Goal: Task Accomplishment & Management: Manage account settings

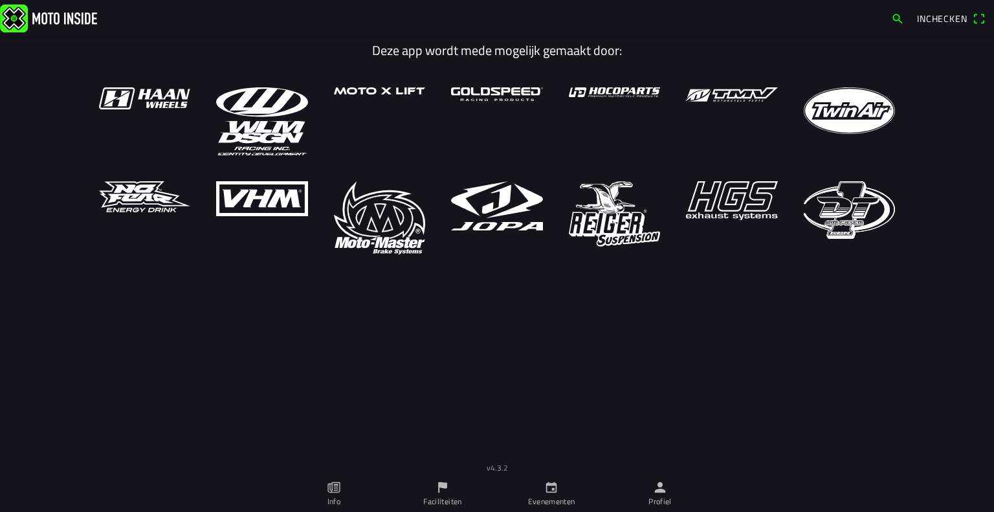
click at [528, 487] on link "Evenementen" at bounding box center [551, 494] width 109 height 36
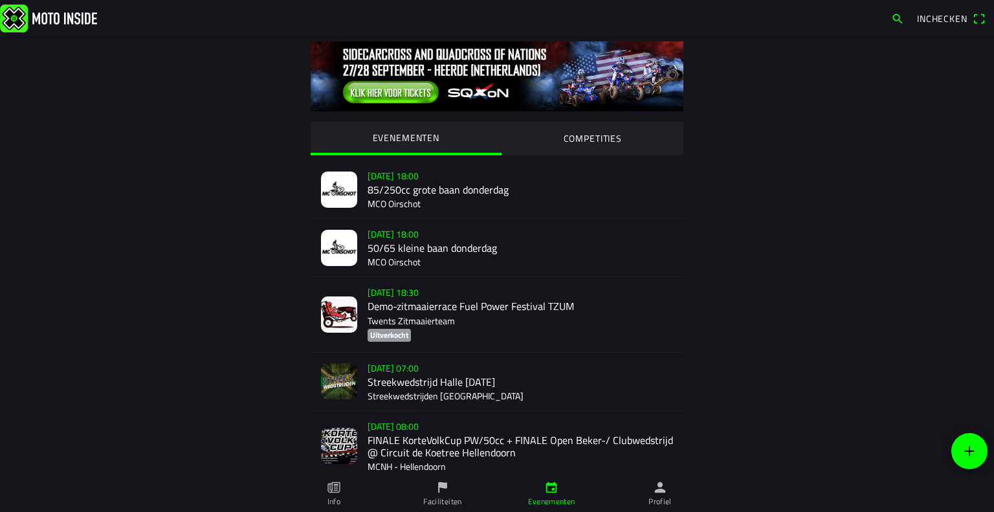
click at [432, 472] on div "[DATE] 08:00 FINALE KorteVolkCup PW/50cc + FINALE Open Beker-/ Clubwedstrijd @ …" at bounding box center [521, 446] width 306 height 70
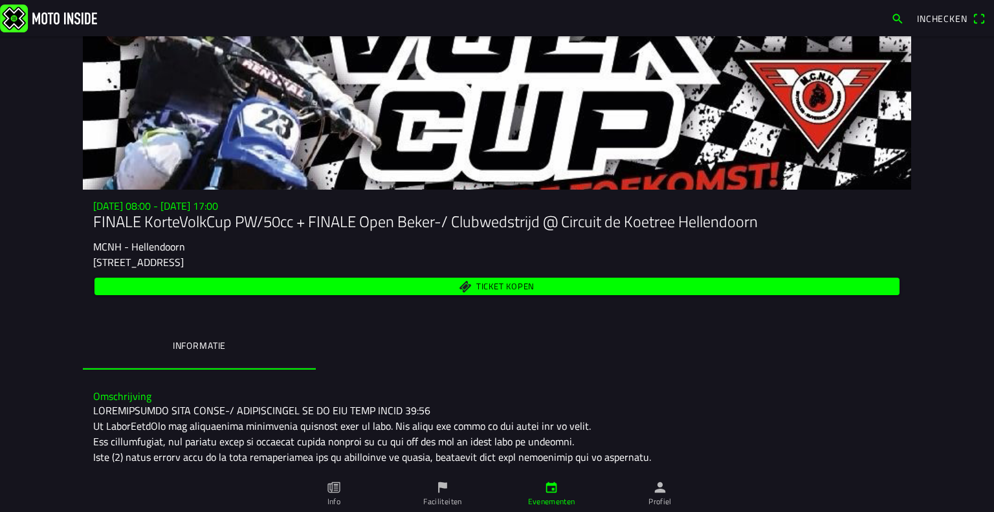
click at [428, 500] on ion-label "Faciliteiten" at bounding box center [442, 502] width 38 height 12
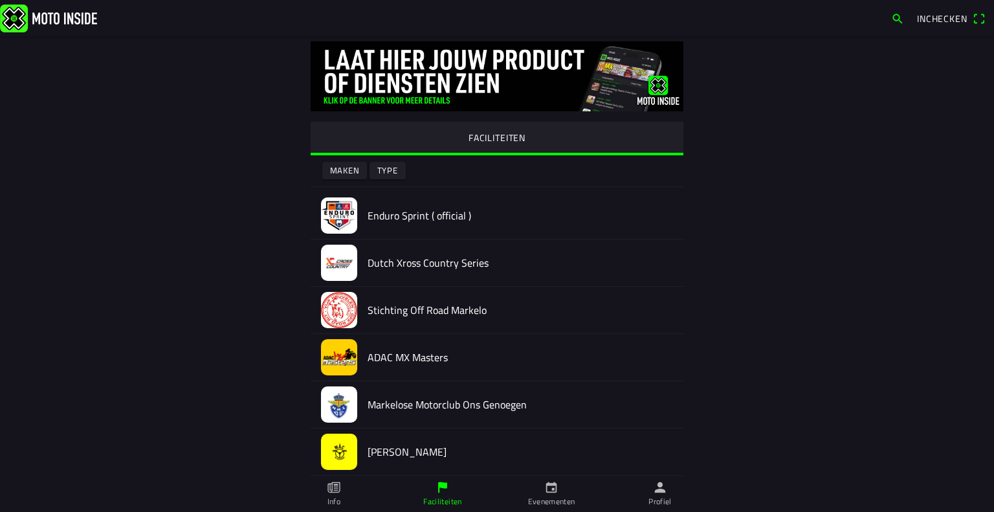
scroll to position [28, 0]
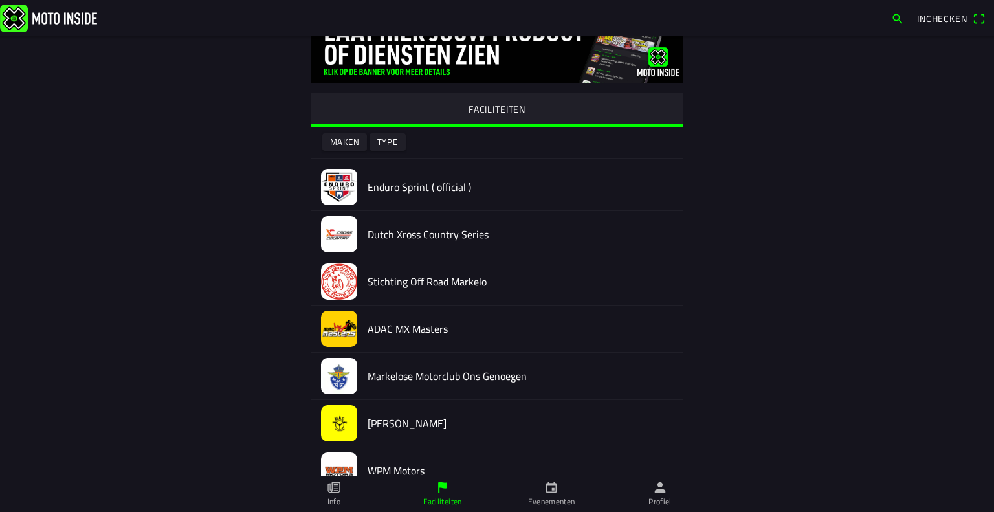
click at [412, 365] on div "Markelose Motorclub Ons Genoegen" at bounding box center [521, 376] width 306 height 47
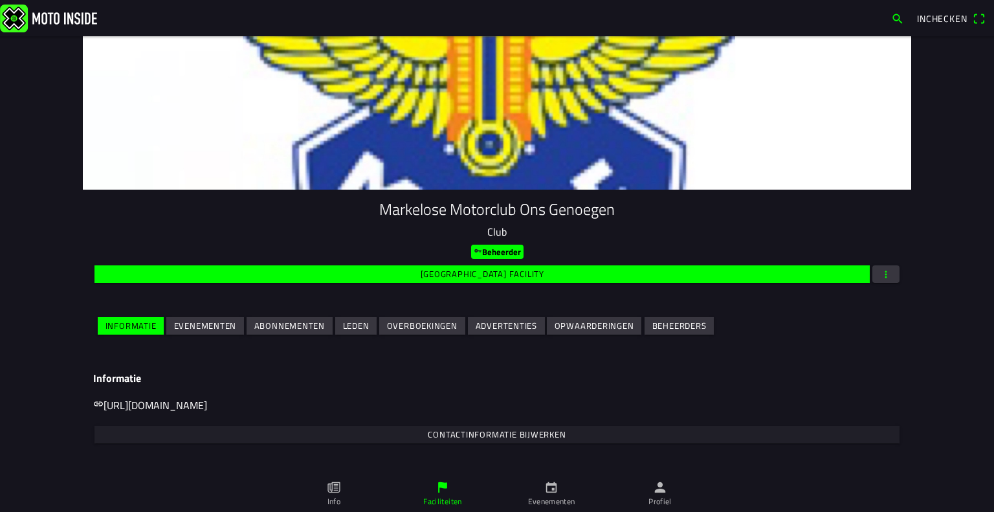
click at [401, 372] on h3 "Informatie" at bounding box center [497, 378] width 808 height 12
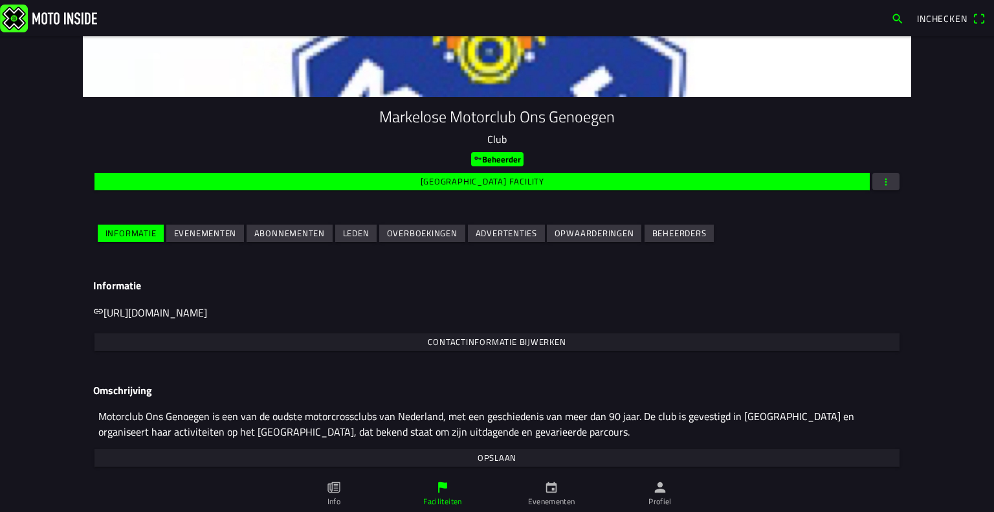
scroll to position [96, 0]
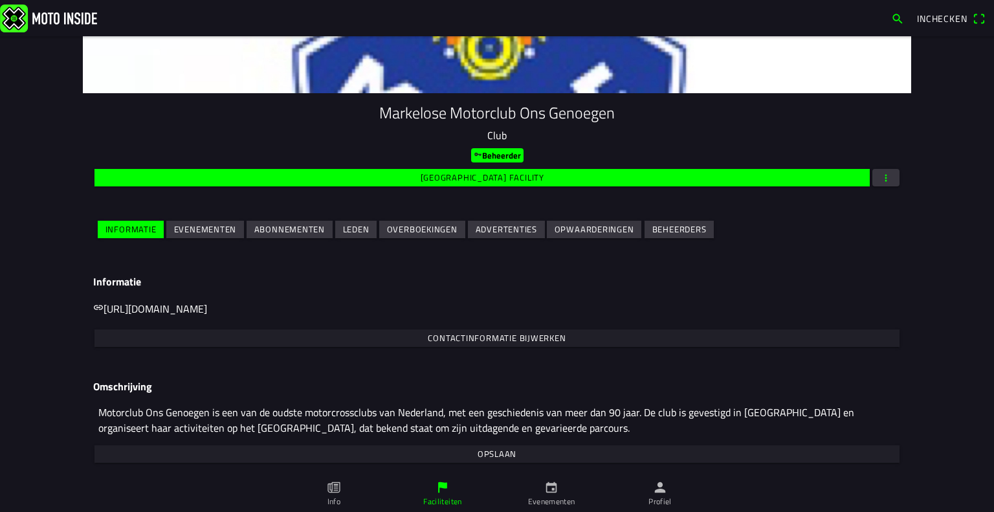
click at [0, 0] on slot "Evenementen" at bounding box center [0, 0] width 0 height 0
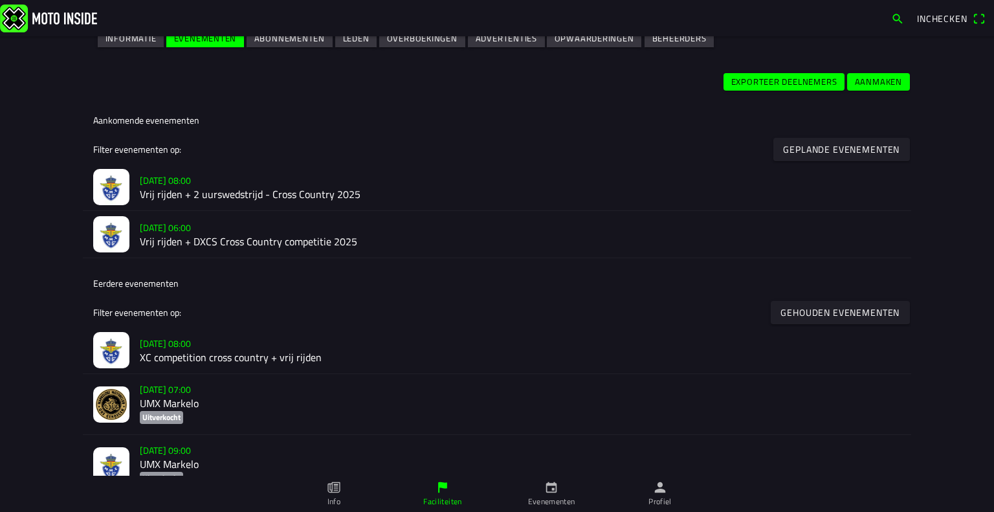
scroll to position [306, 0]
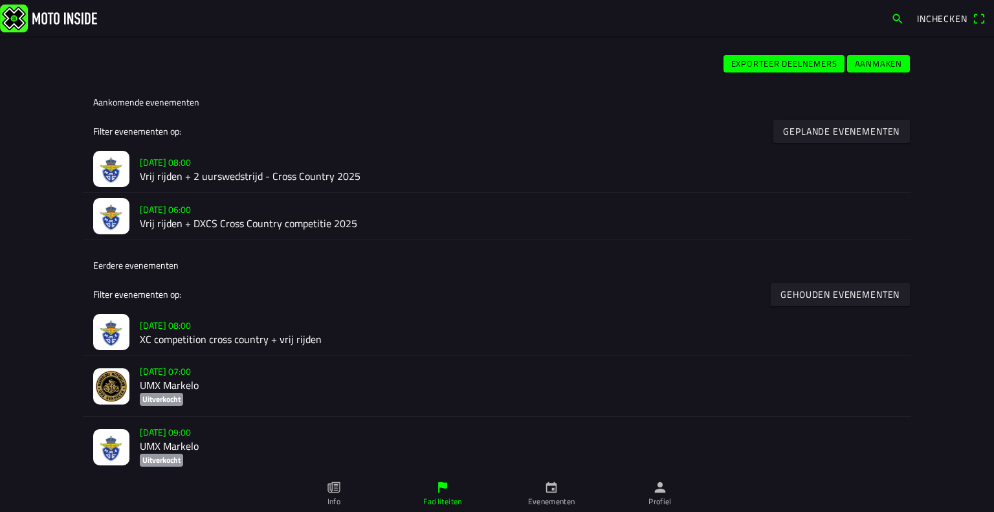
click at [220, 178] on h2 "Vrij rijden + 2 uurswedstrijd - Cross Country 2025" at bounding box center [520, 176] width 761 height 12
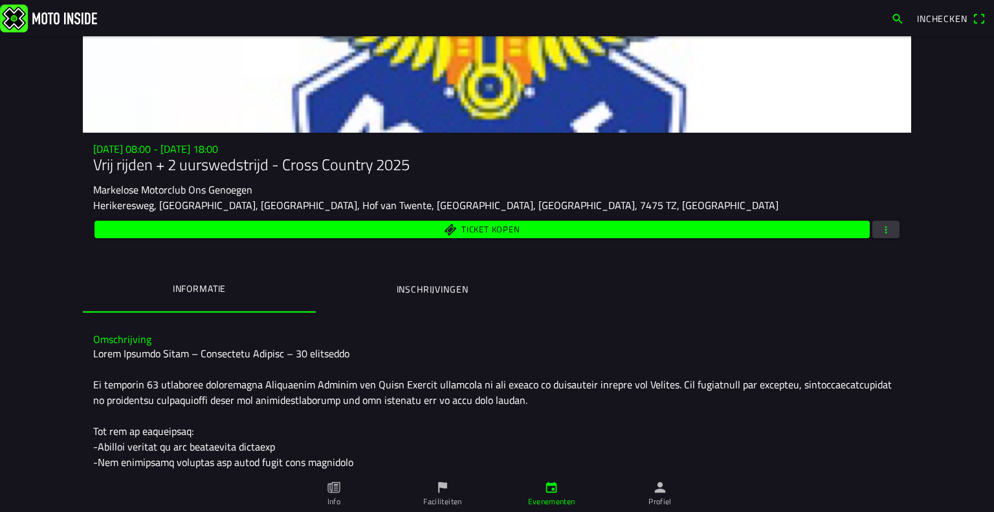
scroll to position [58, 0]
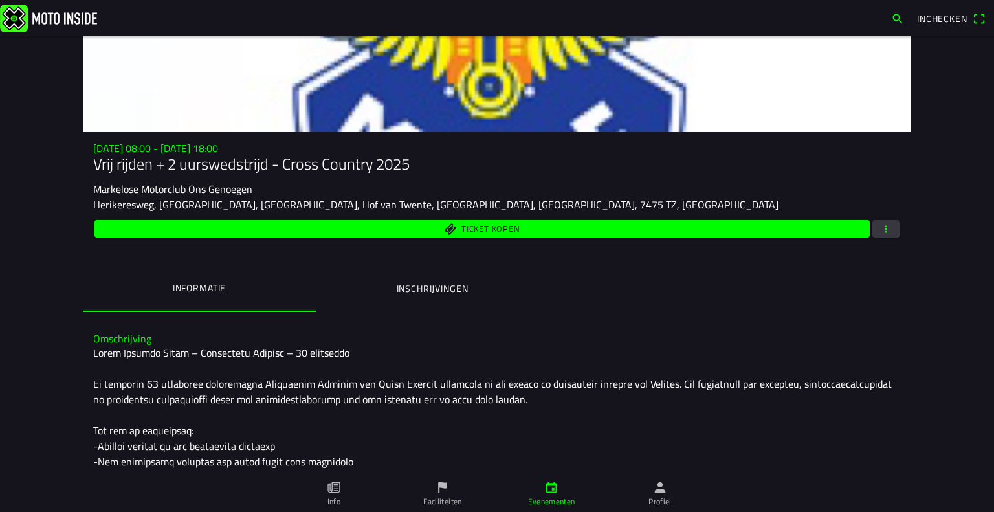
click at [880, 222] on span "button" at bounding box center [886, 228] width 12 height 17
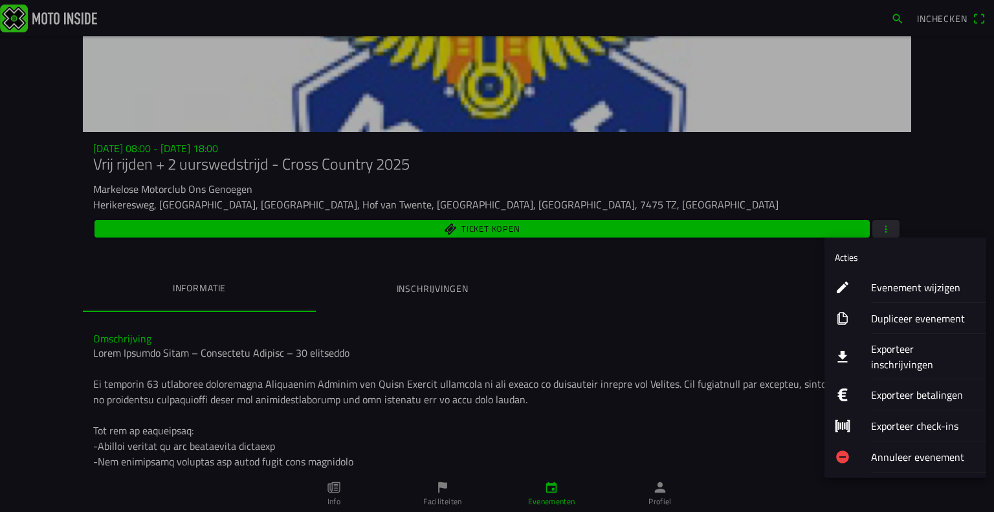
click at [875, 286] on ion-label "Evenement wijzigen" at bounding box center [923, 288] width 105 height 16
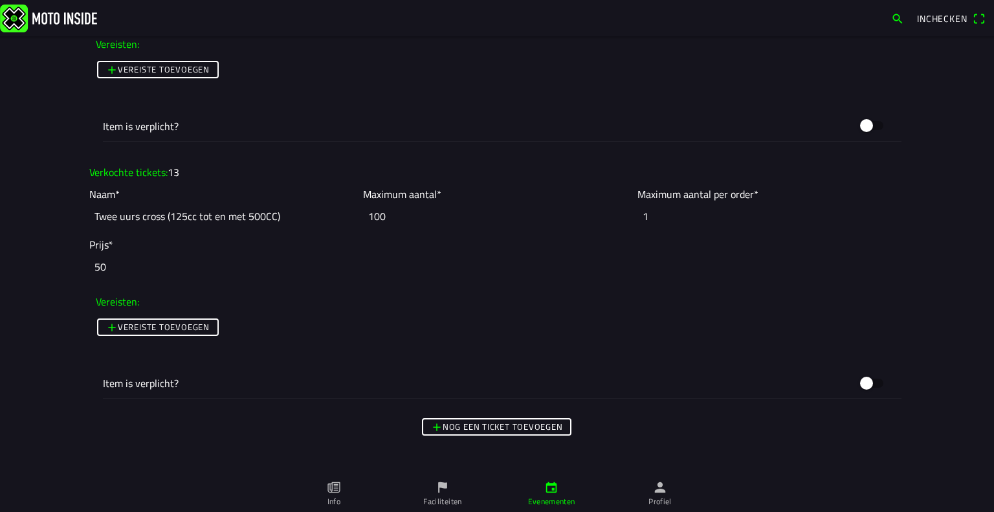
scroll to position [1675, 0]
click at [300, 214] on input "Twee uurs cross (125cc tot en met 500CC)" at bounding box center [222, 213] width 267 height 28
click at [161, 210] on input "Twee uurs cross (125cc tot en met 500CC)" at bounding box center [222, 213] width 267 height 28
click at [161, 217] on input "Twee uurs cross Duo (125cc tot en met 500CC)" at bounding box center [222, 213] width 267 height 28
click at [161, 212] on input "Twee uurs cross - Duo (125cc tot en met 500CC)" at bounding box center [222, 213] width 267 height 28
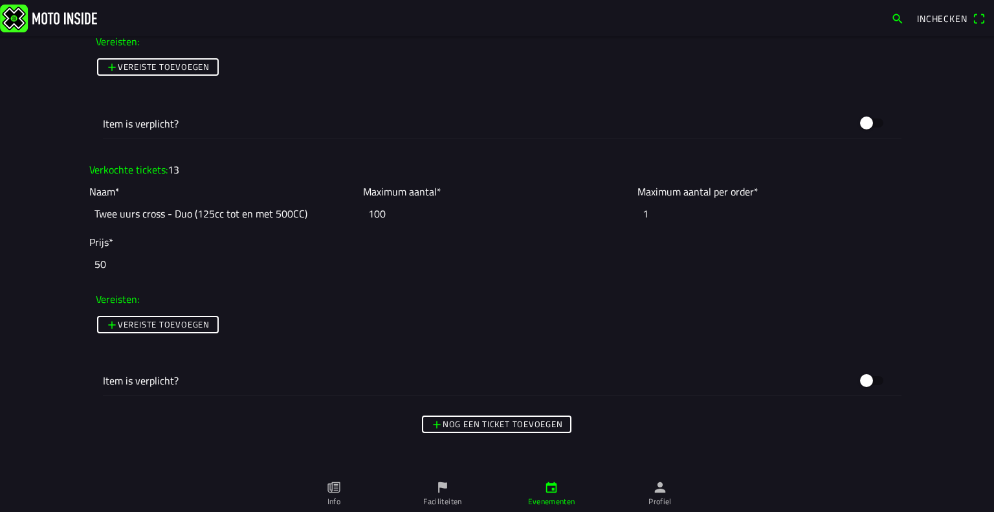
click at [161, 212] on input "Twee uurs cross - Duo (125cc tot en met 500CC)" at bounding box center [222, 213] width 267 height 28
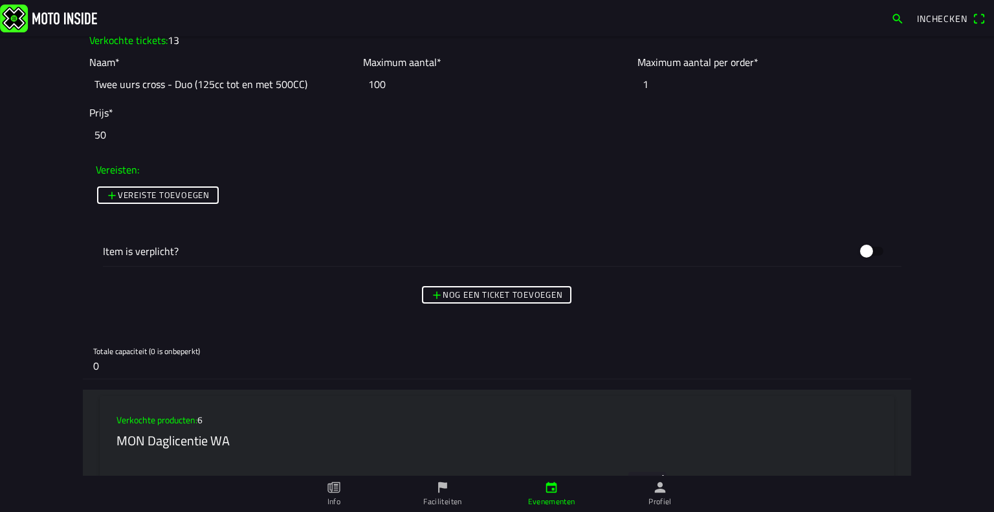
scroll to position [1797, 0]
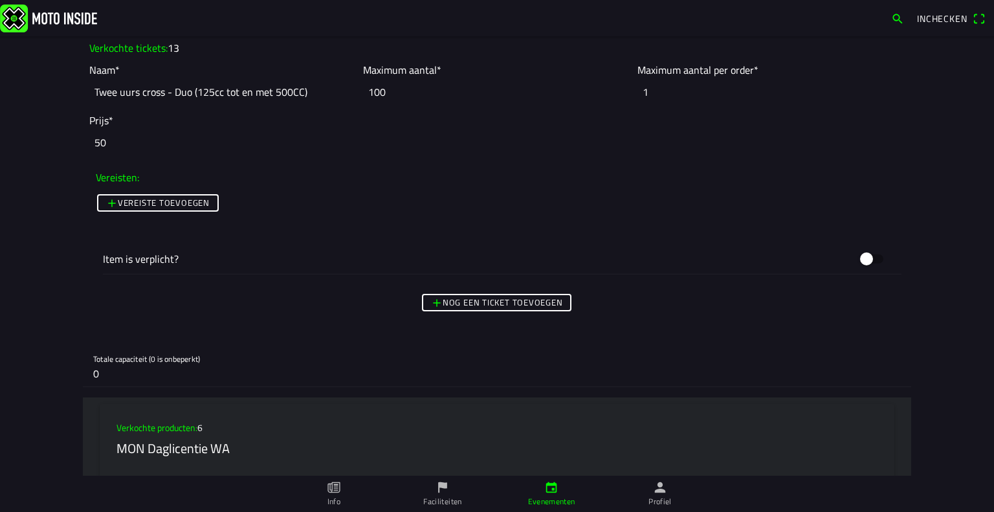
type input "Twee uurs cross - Duo (125cc tot en met 500CC)"
click at [0, 0] on slot "Nog een ticket toevoegen" at bounding box center [0, 0] width 0 height 0
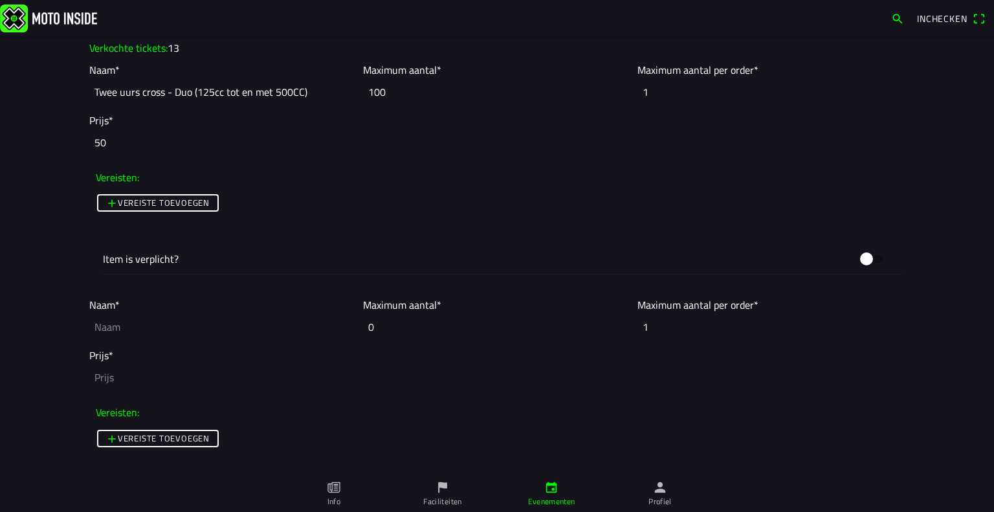
click at [184, 320] on input "text" at bounding box center [222, 327] width 267 height 28
paste input "Twee uurs cross - Duo (125cc tot en met 500CC)"
click at [177, 323] on input "Twee uurs cross - Duo (125cc tot en met 500CC)" at bounding box center [222, 327] width 267 height 28
type input "Twee uurs cross - Solo(125cc tot en met 500CC)"
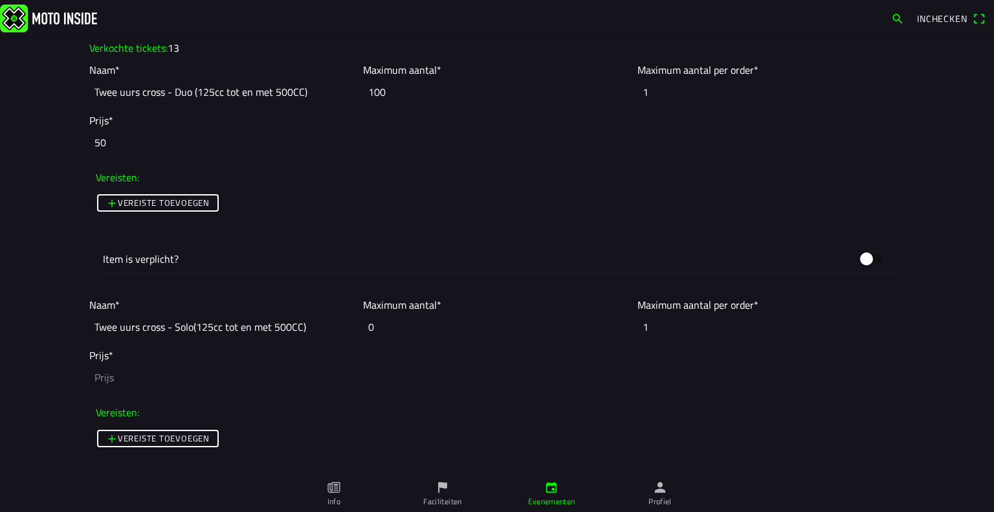
click at [126, 372] on input "number" at bounding box center [497, 377] width 816 height 28
type input "30"
click at [394, 322] on input "0" at bounding box center [496, 327] width 267 height 28
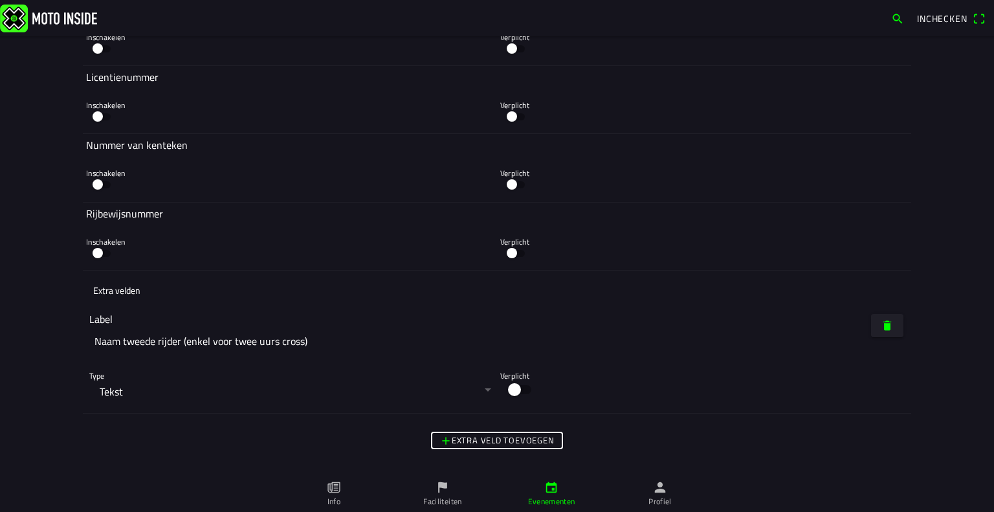
scroll to position [4265, 0]
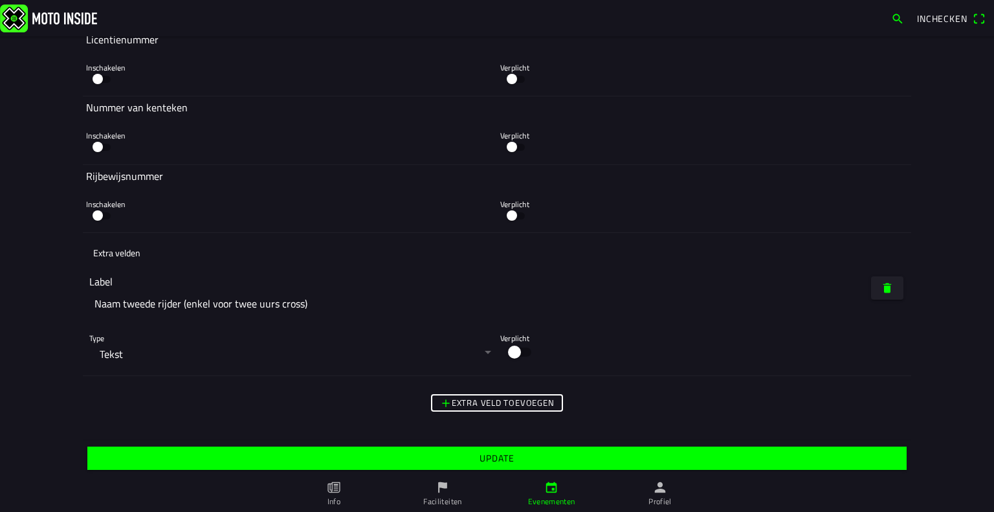
type input "100"
click at [461, 458] on span "Update" at bounding box center [496, 458] width 799 height 23
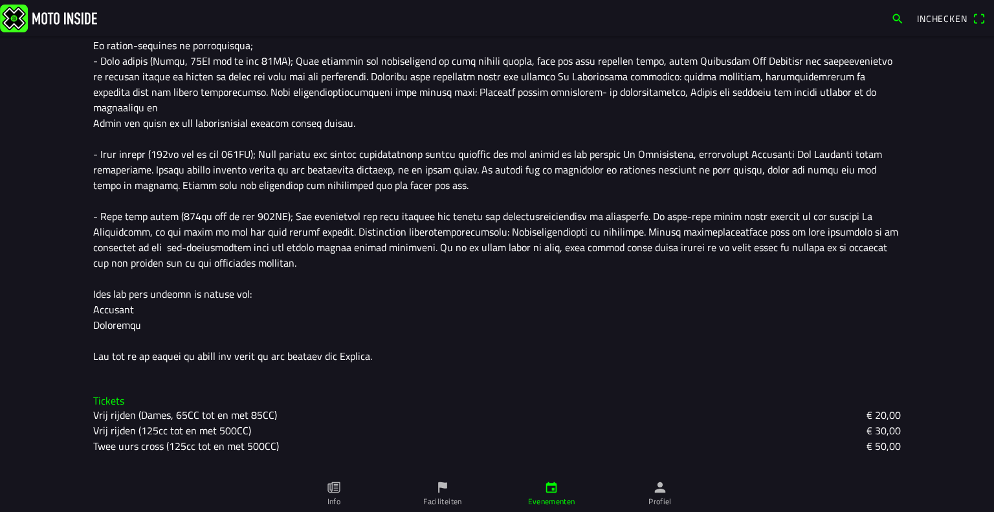
scroll to position [536, 0]
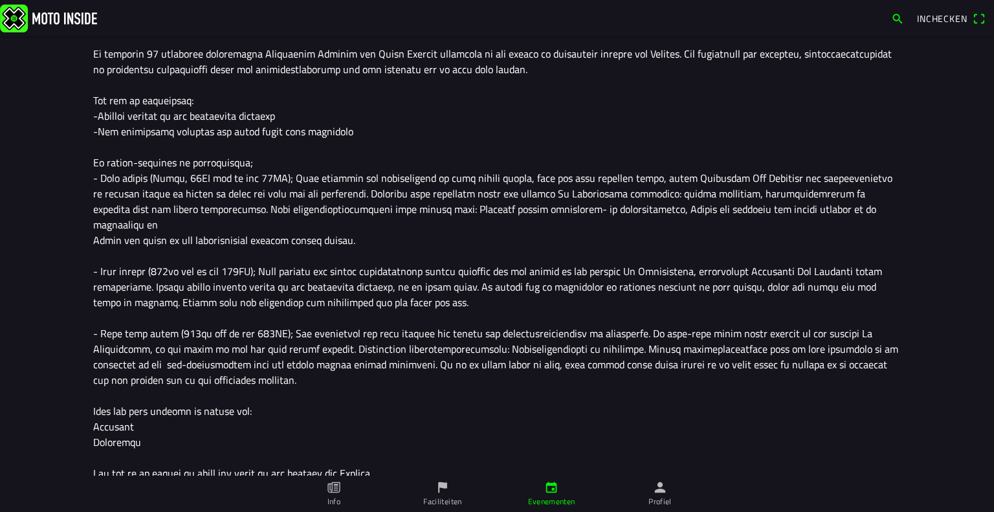
scroll to position [536, 0]
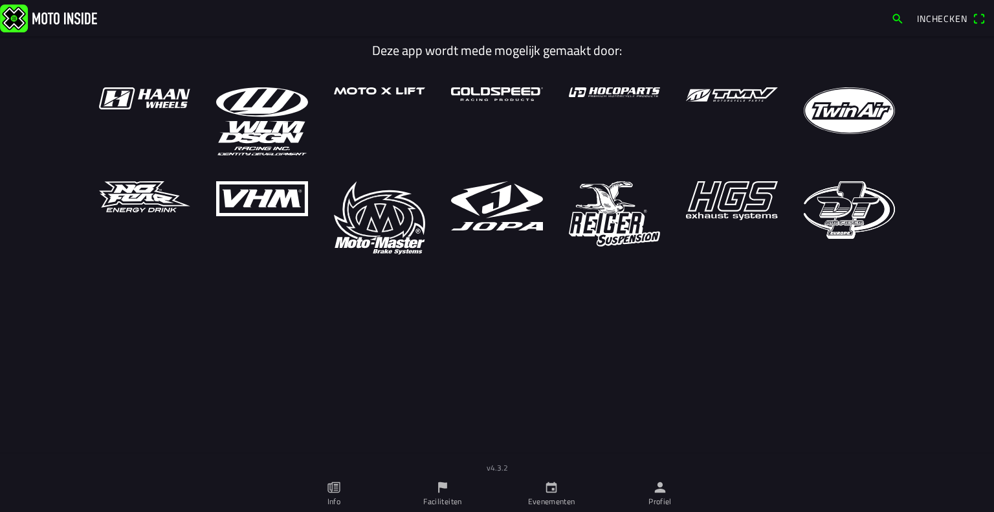
click at [427, 503] on ion-label "Faciliteiten" at bounding box center [442, 502] width 38 height 12
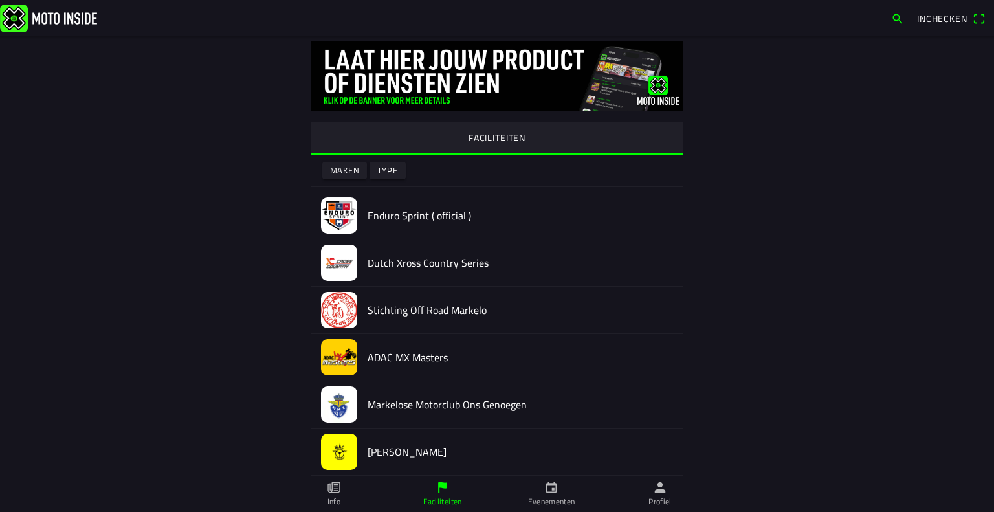
click at [532, 498] on ion-label "Evenementen" at bounding box center [551, 502] width 47 height 12
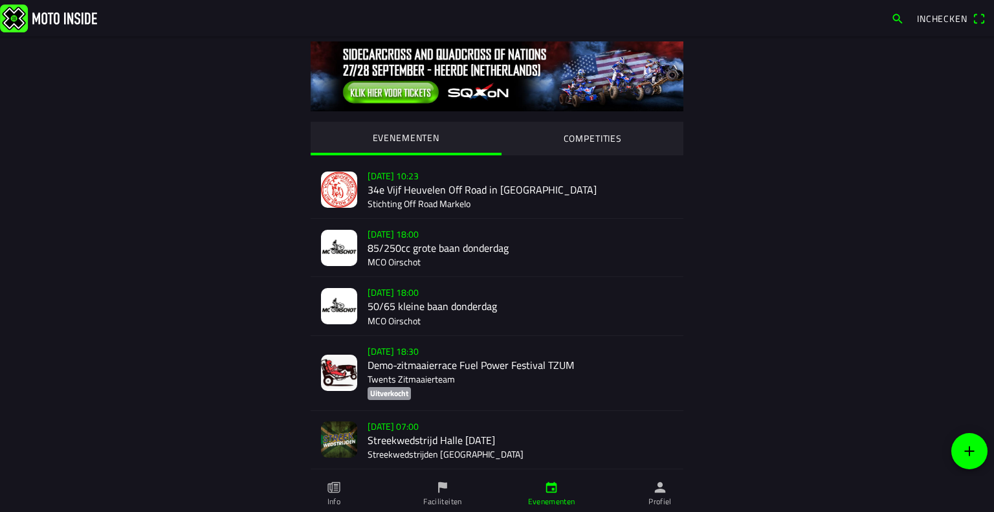
click at [447, 503] on ion-label "Faciliteiten" at bounding box center [442, 502] width 38 height 12
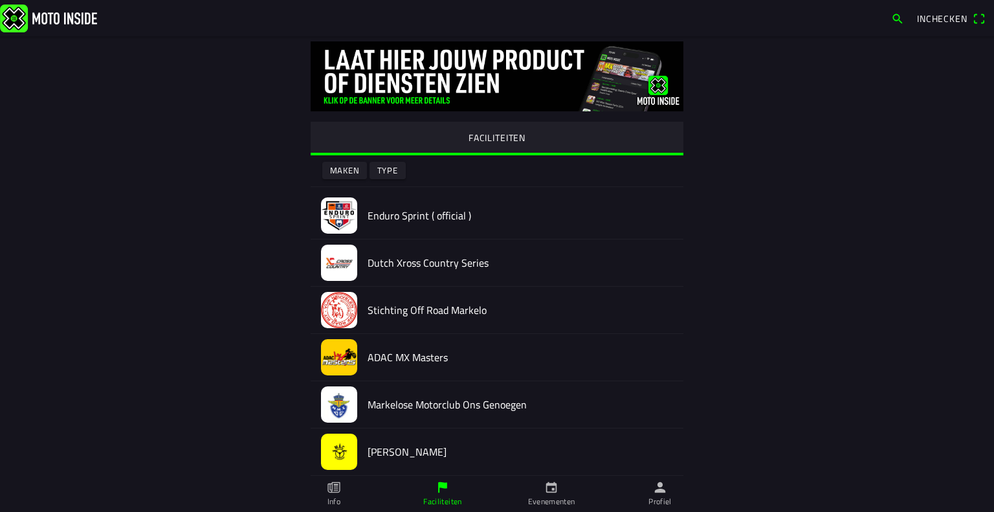
click at [667, 489] on icon "person" at bounding box center [660, 487] width 14 height 14
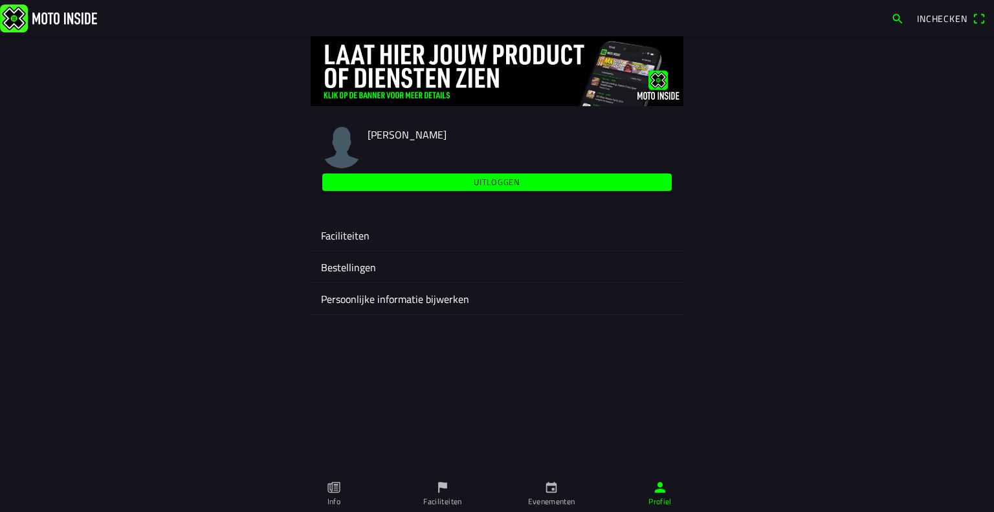
click at [351, 229] on ion-label "Faciliteiten" at bounding box center [497, 236] width 352 height 16
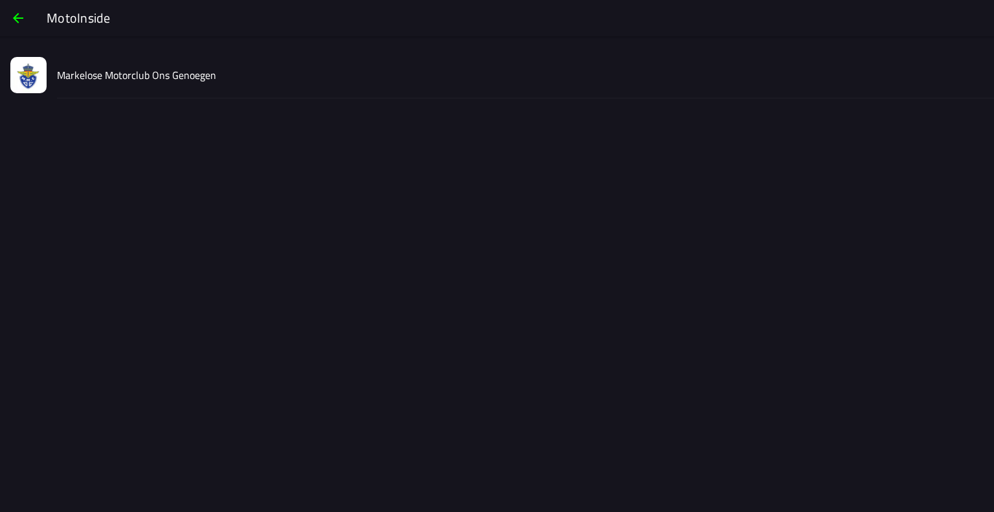
click at [201, 84] on div "Markelose Motorclub Ons Genoegen" at bounding box center [520, 75] width 927 height 46
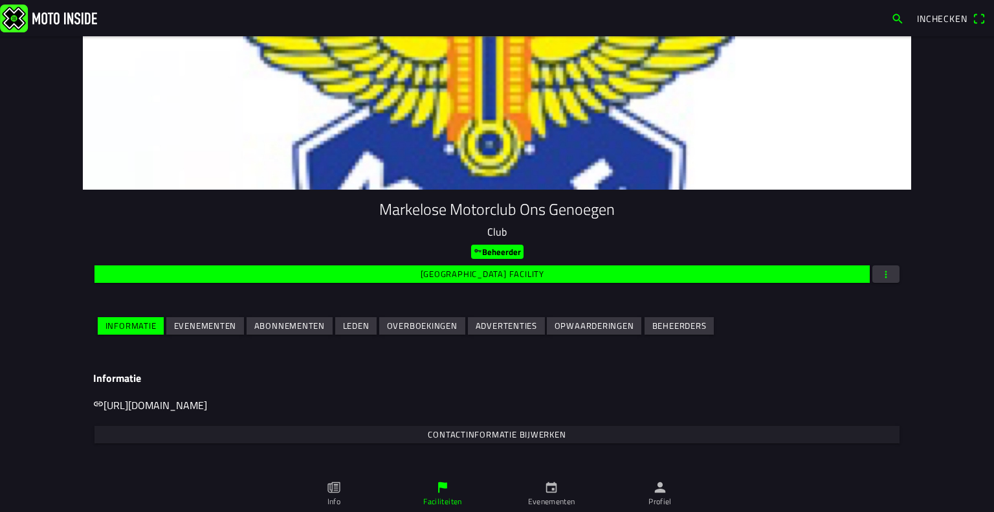
click at [0, 0] on slot "Evenementen" at bounding box center [0, 0] width 0 height 0
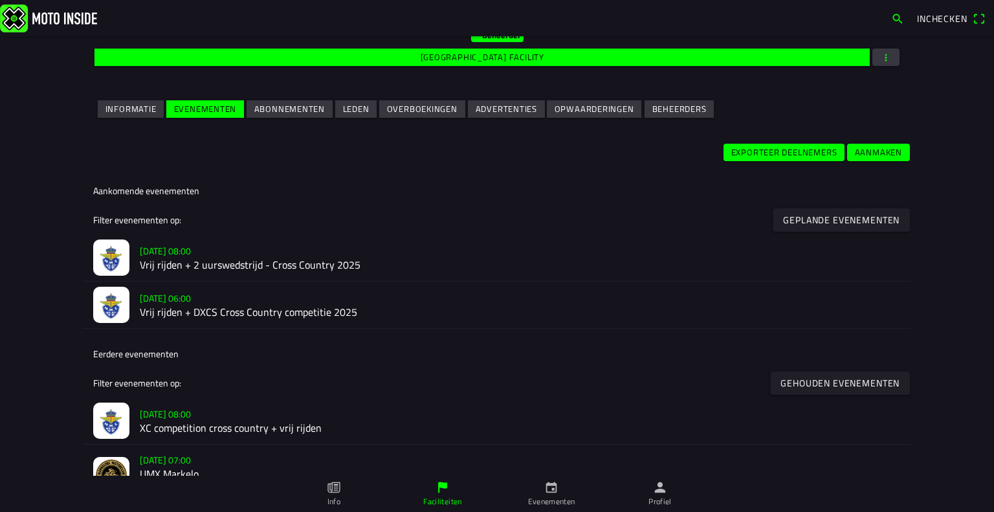
scroll to position [302, 0]
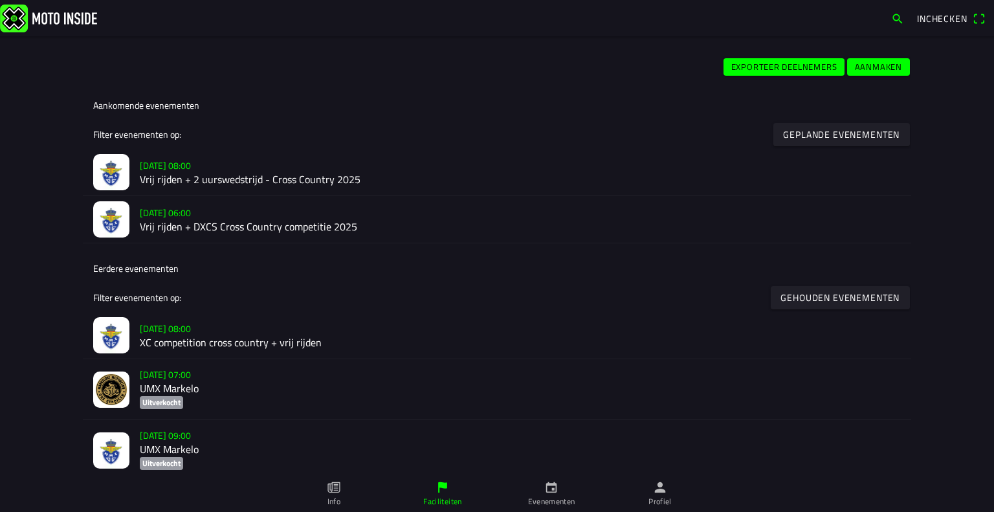
click at [249, 177] on h2 "Vrij rijden + 2 uurswedstrijd - Cross Country 2025" at bounding box center [520, 179] width 761 height 12
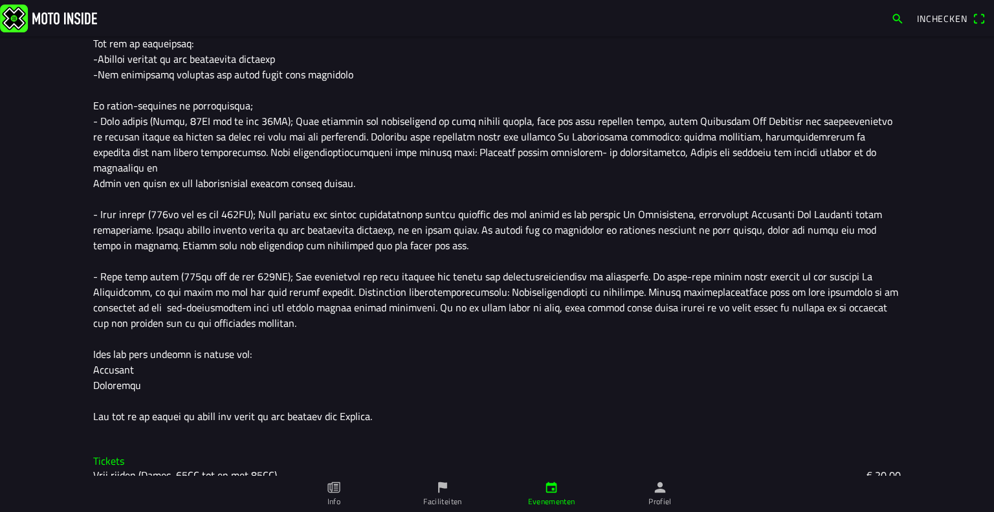
scroll to position [551, 0]
